Goal: Task Accomplishment & Management: Use online tool/utility

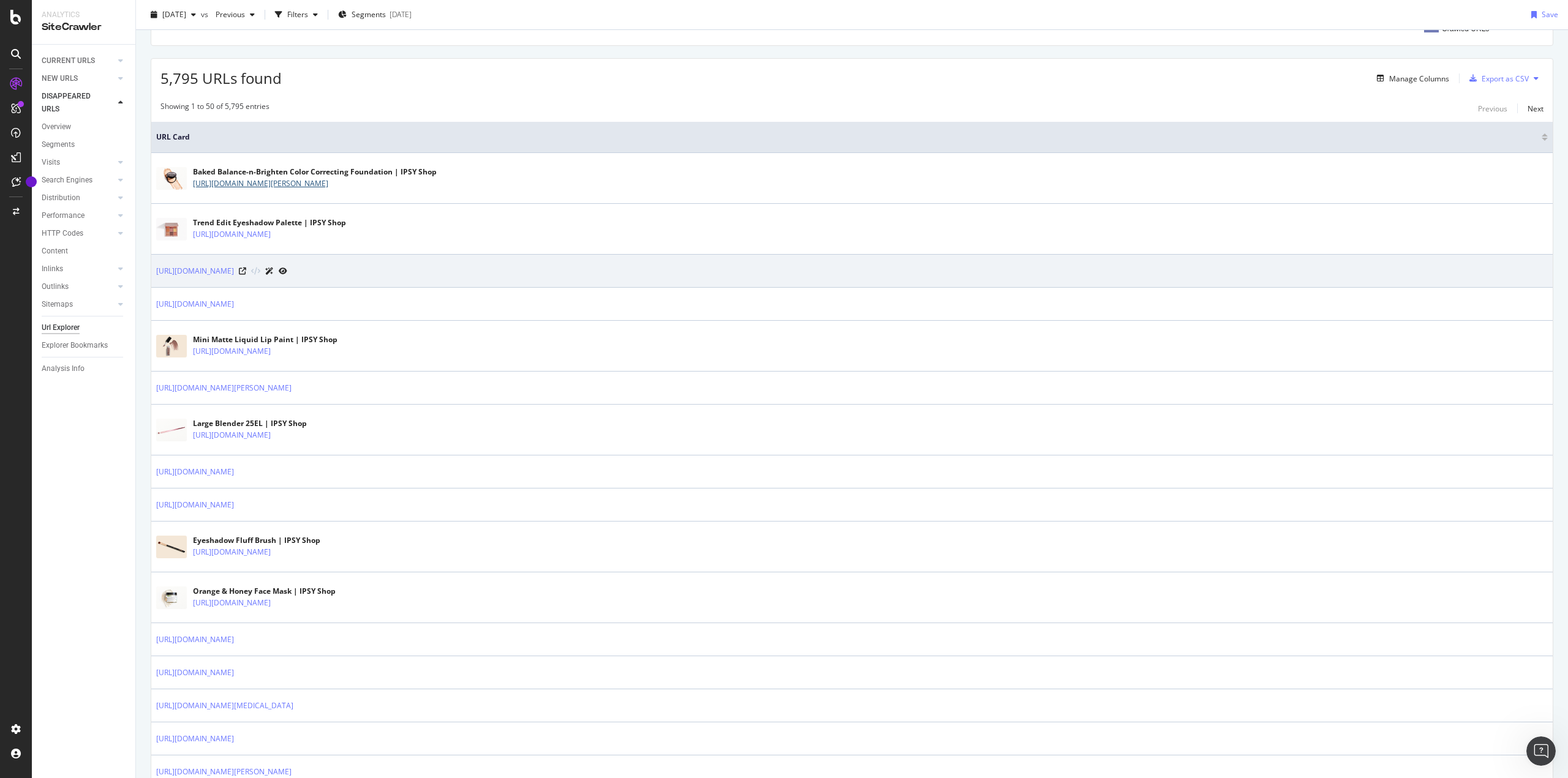
scroll to position [551, 0]
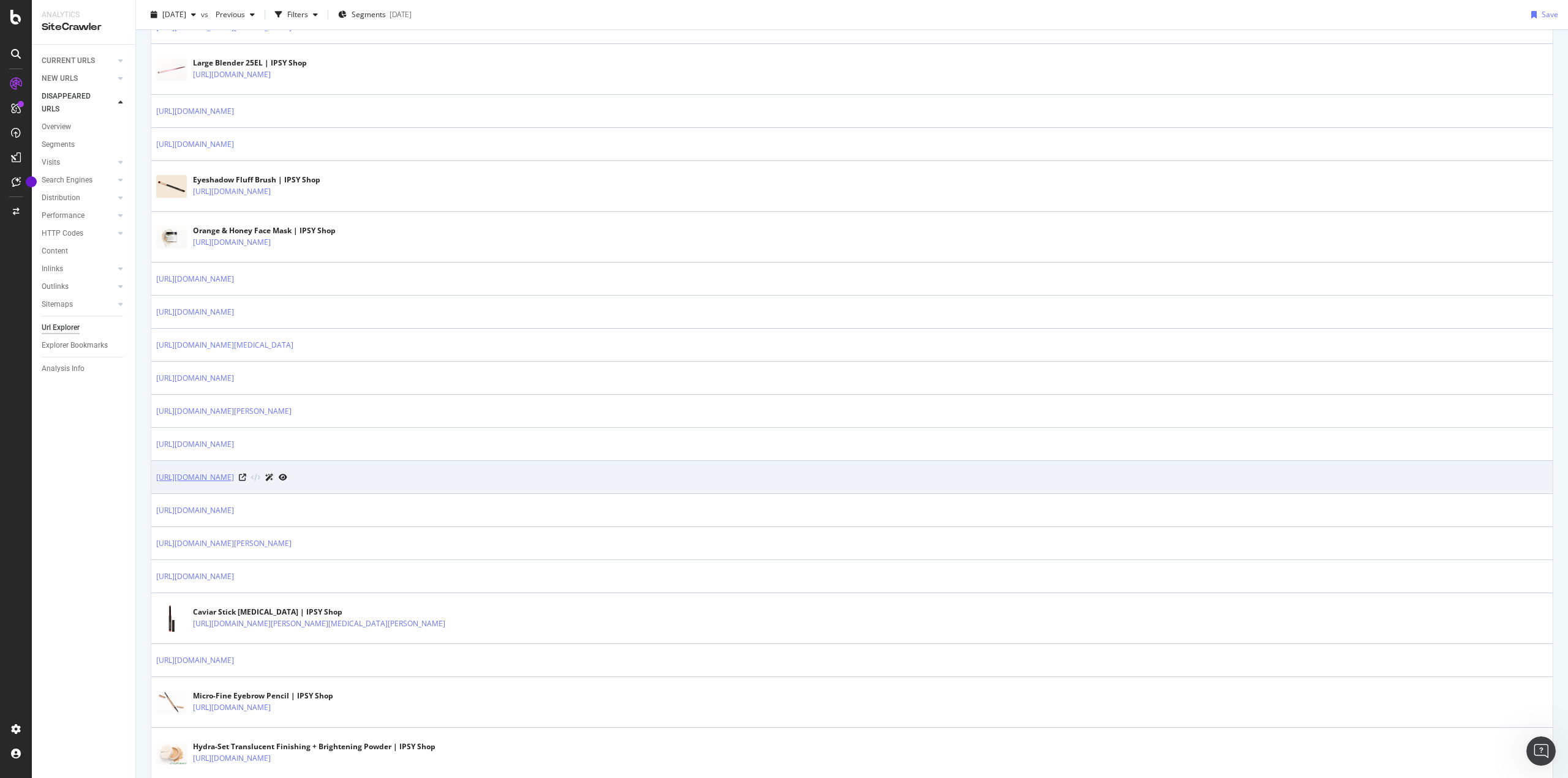
click at [234, 477] on link "https://www.ipsy.com/p/fenty-beauty-bright-fix-eye-brightener_p-lbgnr87y9zlb1q4q" at bounding box center [195, 477] width 78 height 12
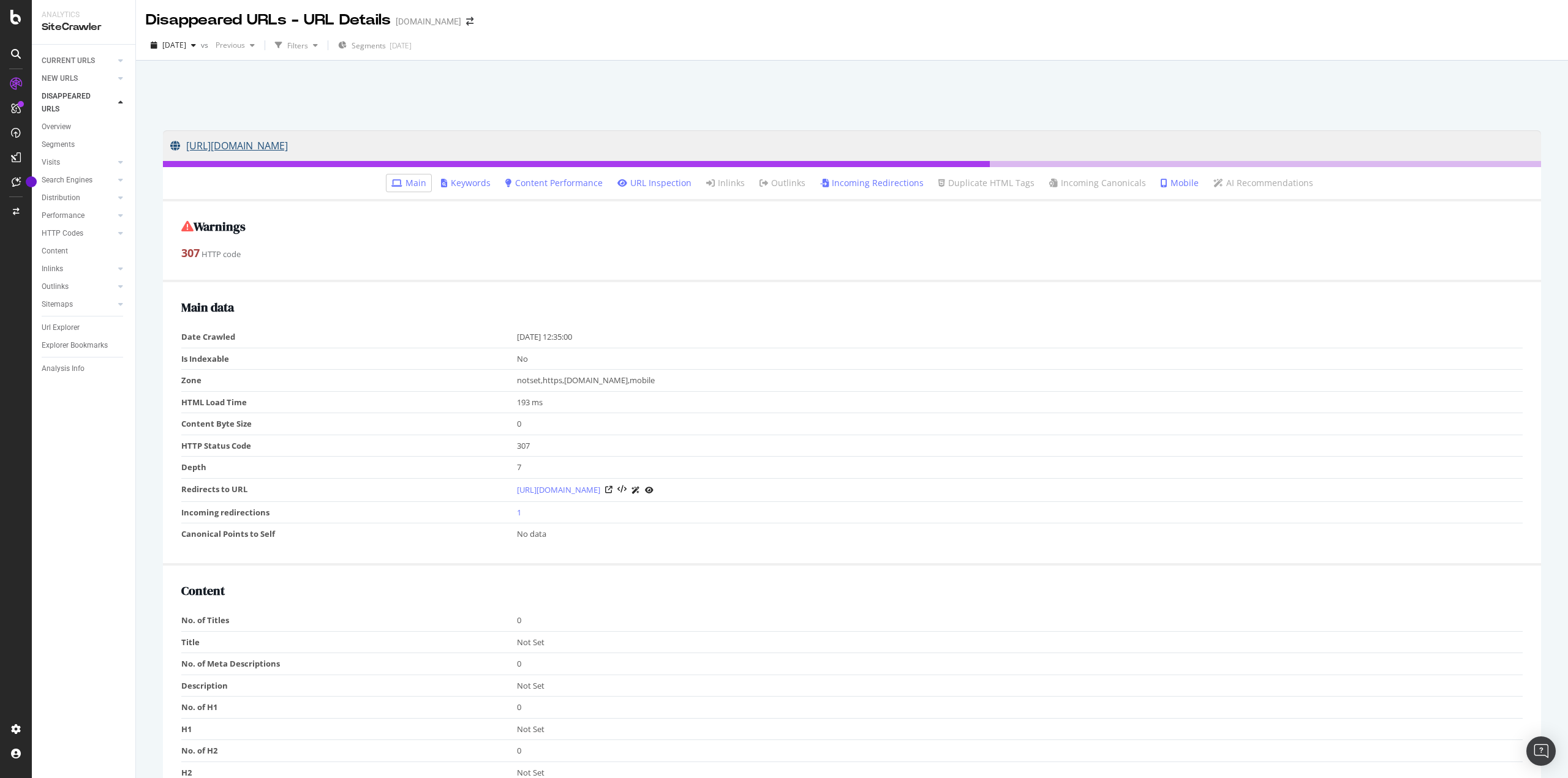
click at [468, 149] on link "https://www.ipsy.com/p/fenty-beauty-bright-fix-eye-brightener_p-lbgnr87y9zlb1q4q" at bounding box center [852, 146] width 1363 height 31
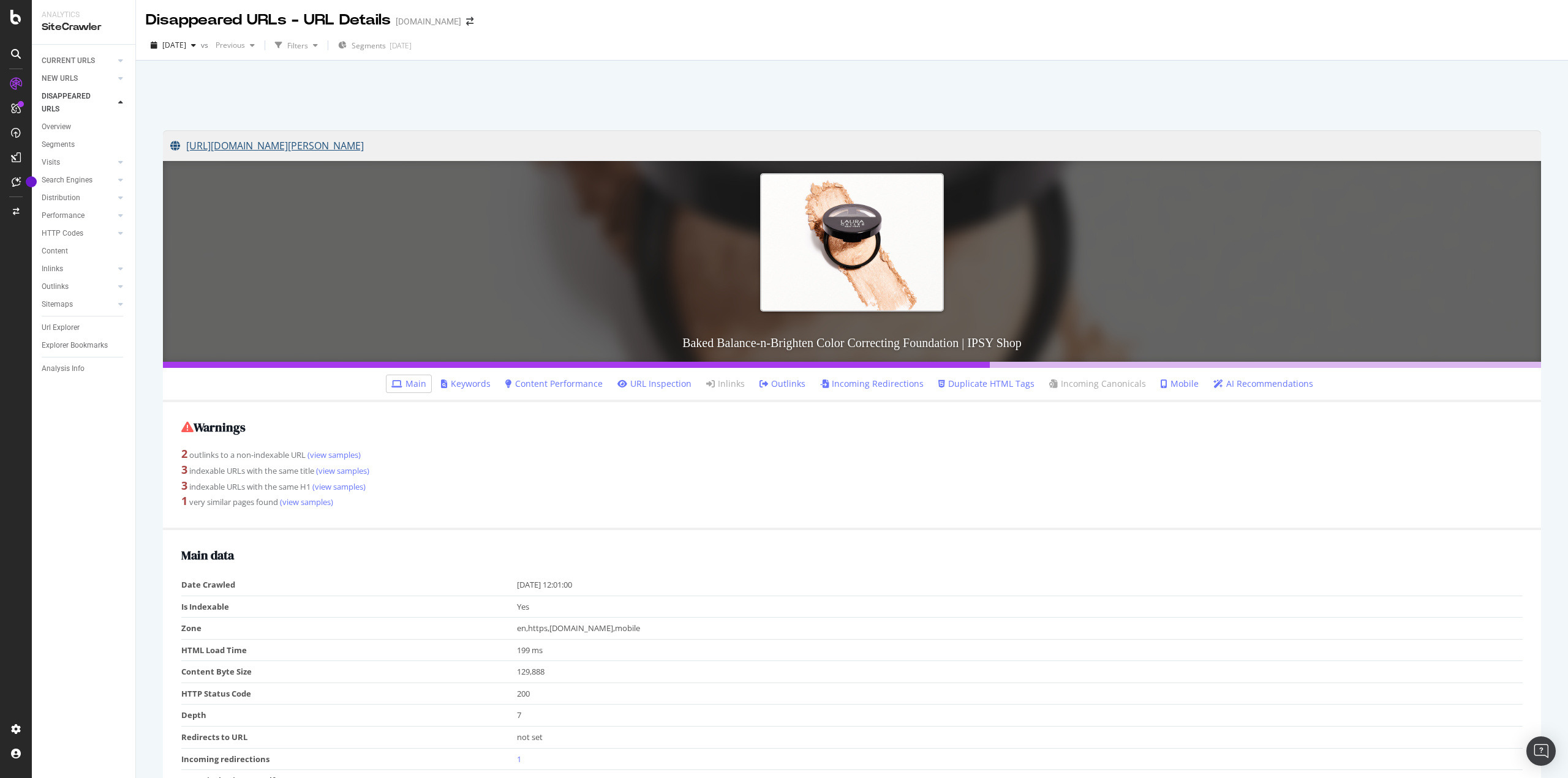
click at [644, 149] on link "[URL][DOMAIN_NAME][PERSON_NAME]" at bounding box center [852, 146] width 1363 height 31
